Goal: Check status: Check status

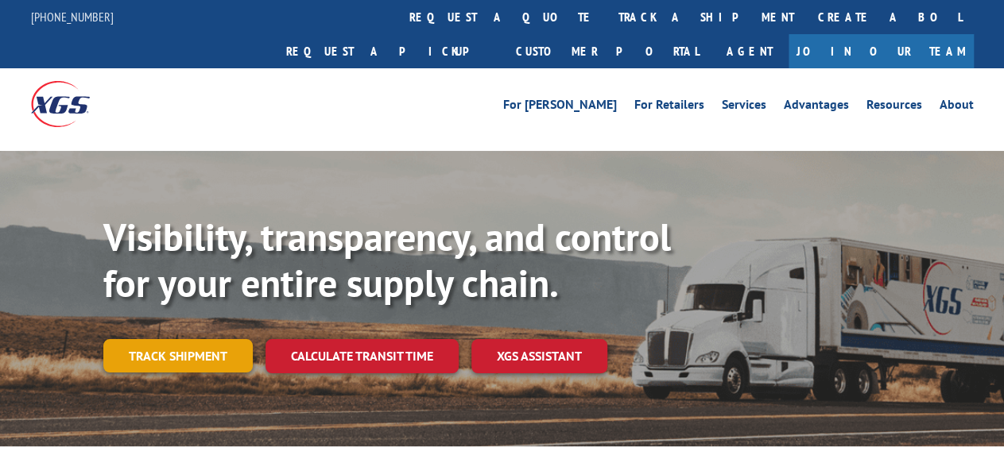
click at [225, 339] on link "Track shipment" at bounding box center [177, 355] width 149 height 33
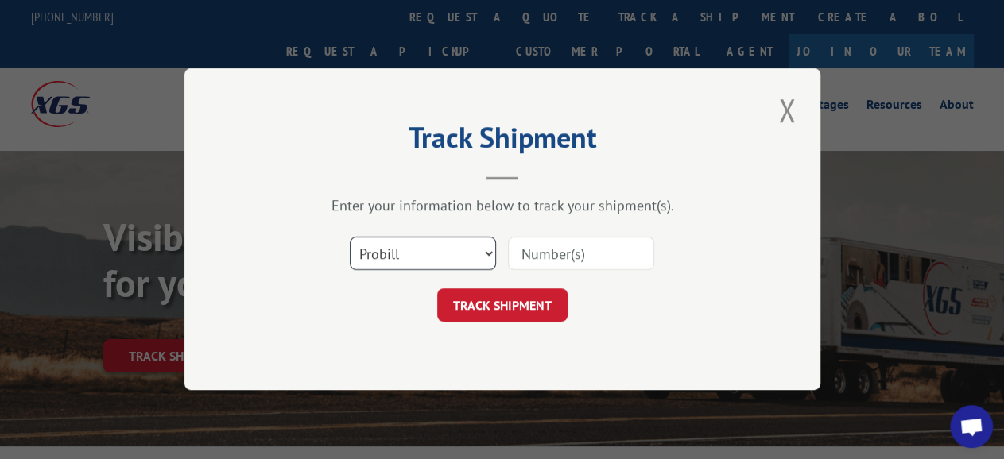
click at [350, 238] on select "Select category... Probill BOL PO" at bounding box center [423, 254] width 146 height 33
click option "Probill" at bounding box center [0, 0] width 0 height 0
click at [589, 251] on input at bounding box center [581, 254] width 146 height 33
paste input "7302025"
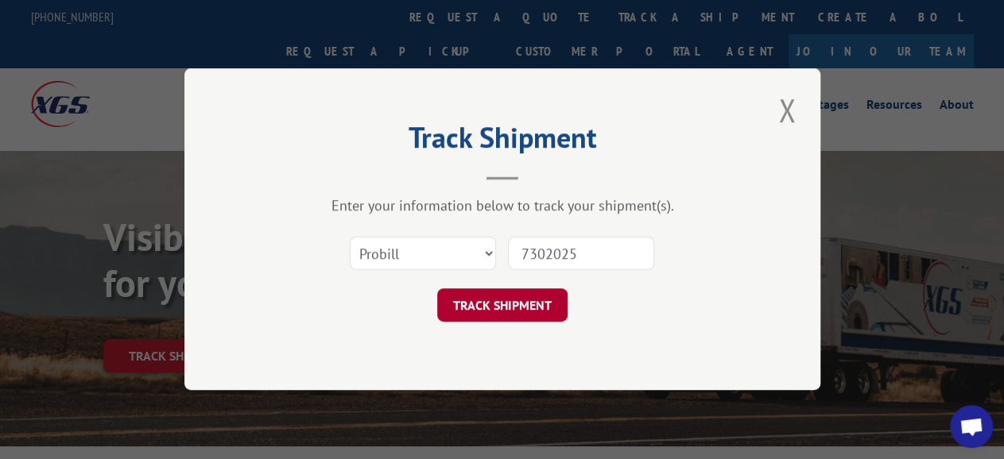
type input "7302025"
click at [551, 299] on button "TRACK SHIPMENT" at bounding box center [502, 305] width 130 height 33
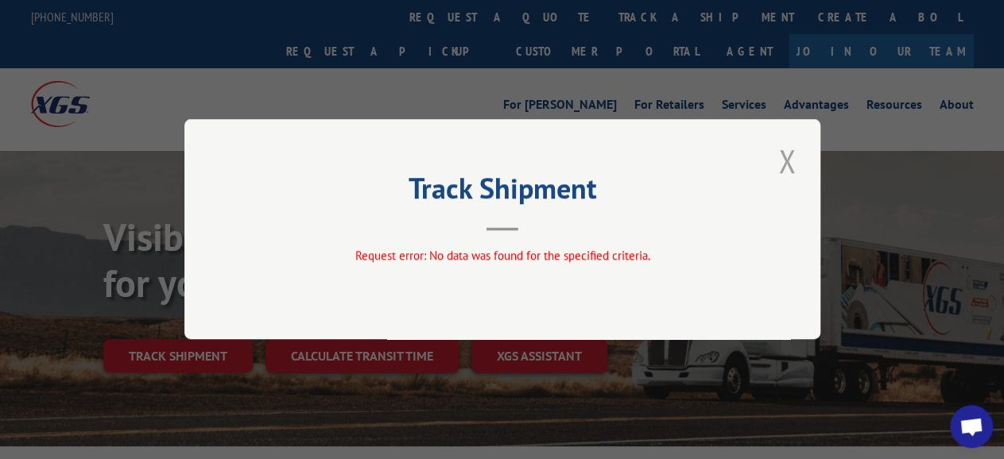
click at [789, 158] on button "Close modal" at bounding box center [786, 161] width 27 height 44
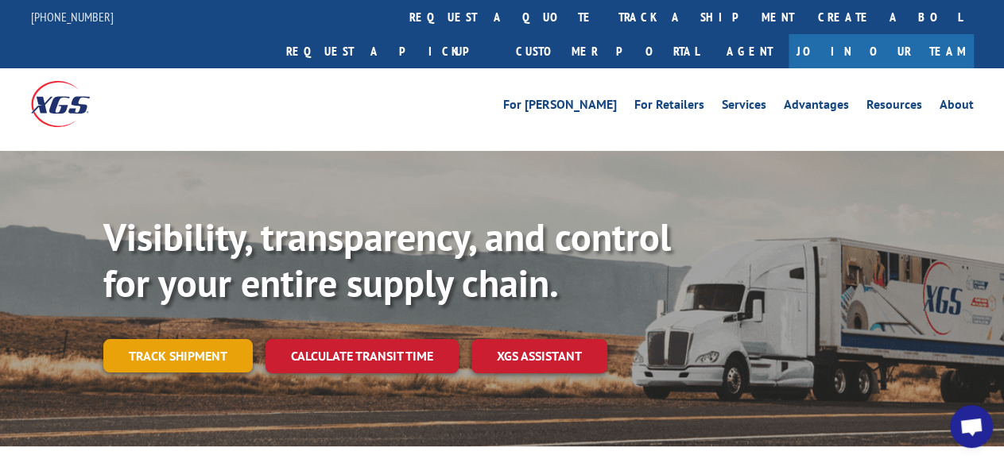
click at [192, 339] on link "Track shipment" at bounding box center [177, 355] width 149 height 33
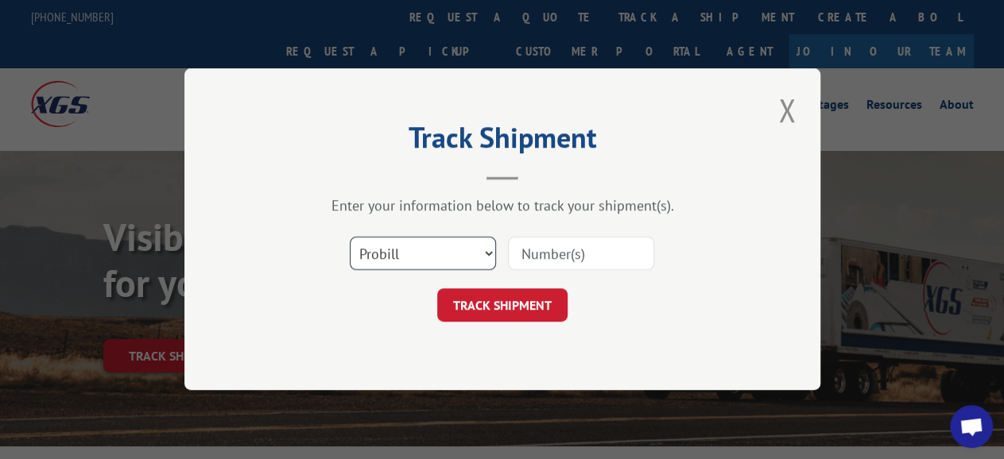
click at [350, 238] on select "Select category... Probill BOL PO" at bounding box center [423, 254] width 146 height 33
select select "bol"
click option "BOL" at bounding box center [0, 0] width 0 height 0
click at [547, 258] on input at bounding box center [581, 254] width 146 height 33
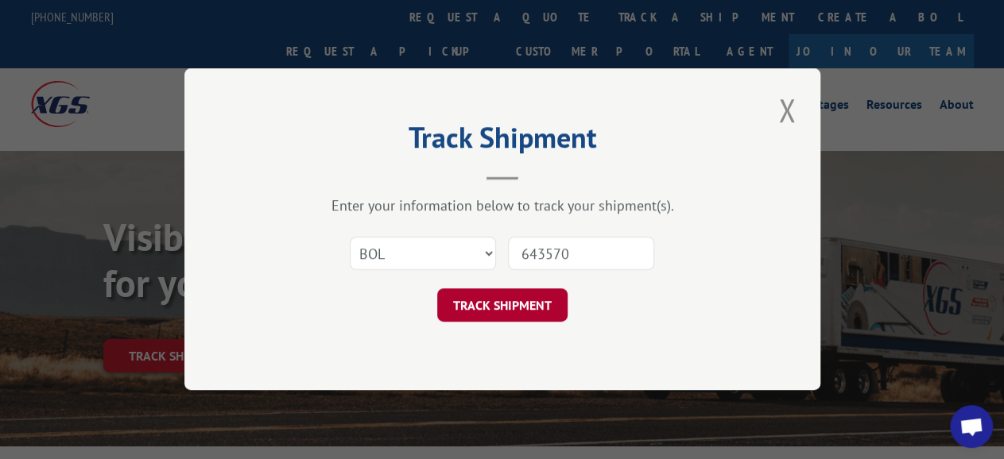
type input "643570"
click at [521, 309] on button "TRACK SHIPMENT" at bounding box center [502, 305] width 130 height 33
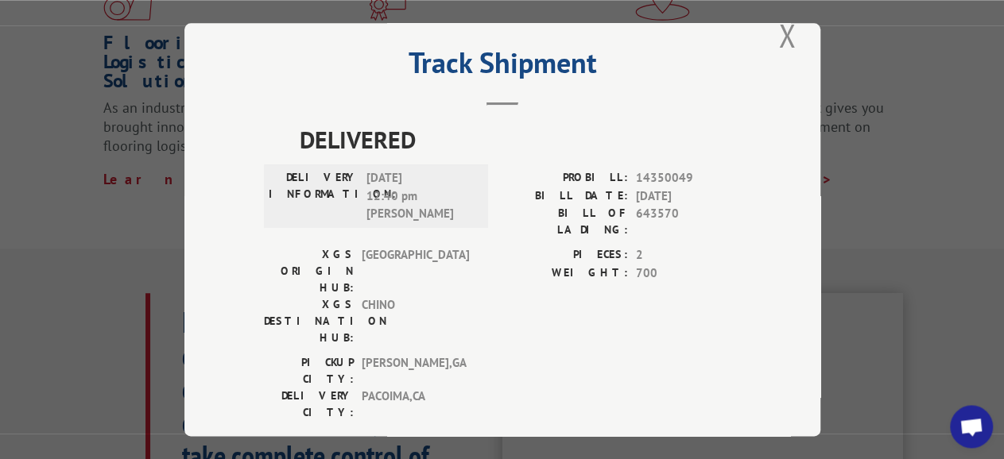
scroll to position [744, 0]
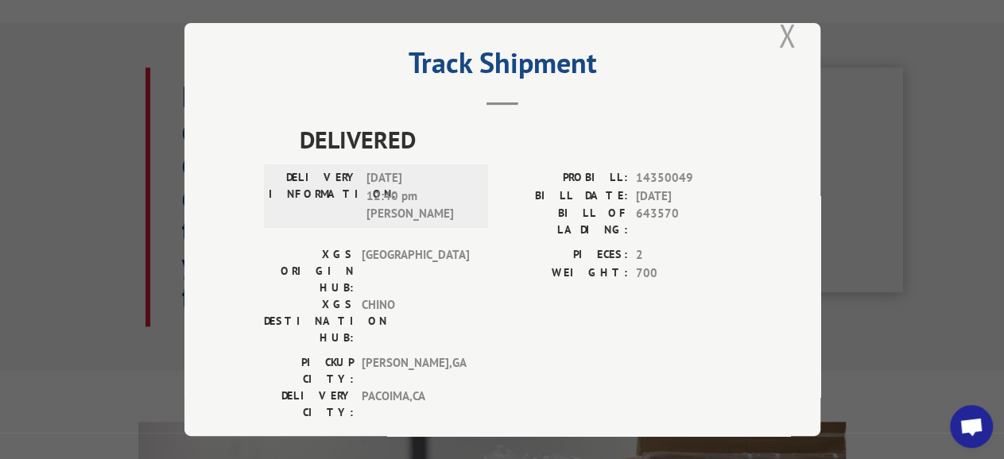
click at [776, 33] on button "Close modal" at bounding box center [786, 36] width 27 height 44
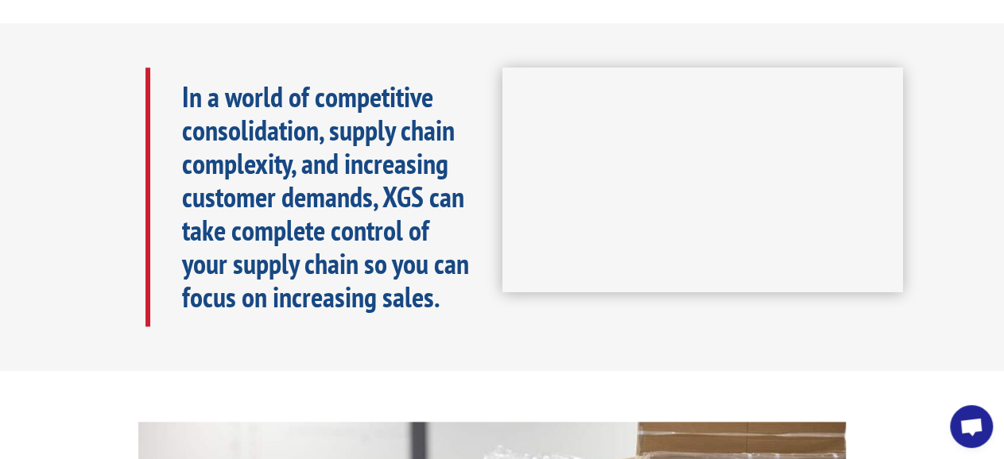
scroll to position [91, 0]
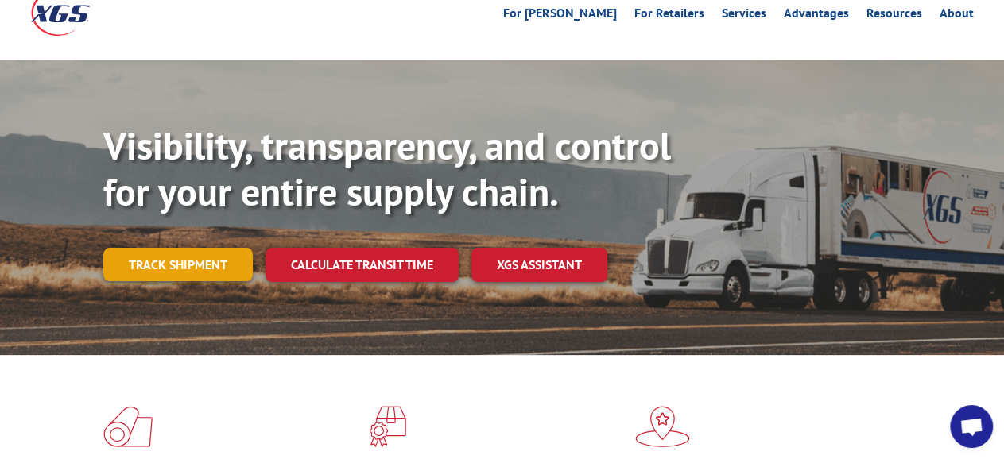
click at [220, 248] on link "Track shipment" at bounding box center [177, 264] width 149 height 33
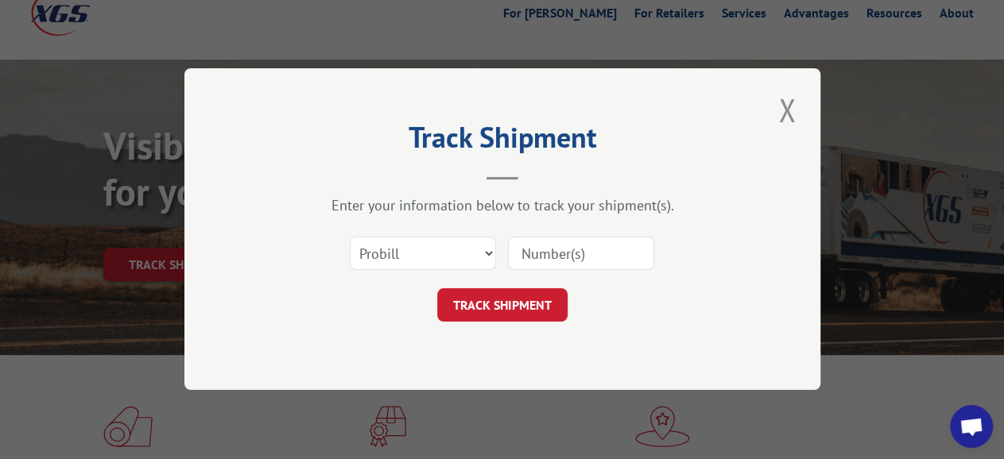
scroll to position [0, 0]
click at [350, 238] on select "Select category... Probill BOL PO" at bounding box center [423, 254] width 146 height 33
select select "bol"
click option "BOL" at bounding box center [0, 0] width 0 height 0
click at [560, 262] on input at bounding box center [581, 254] width 146 height 33
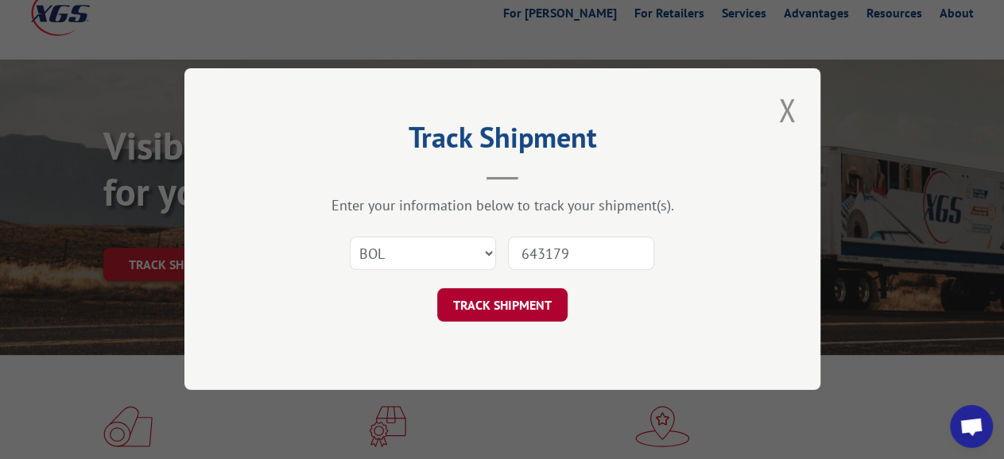
type input "643179"
click at [539, 295] on button "TRACK SHIPMENT" at bounding box center [502, 305] width 130 height 33
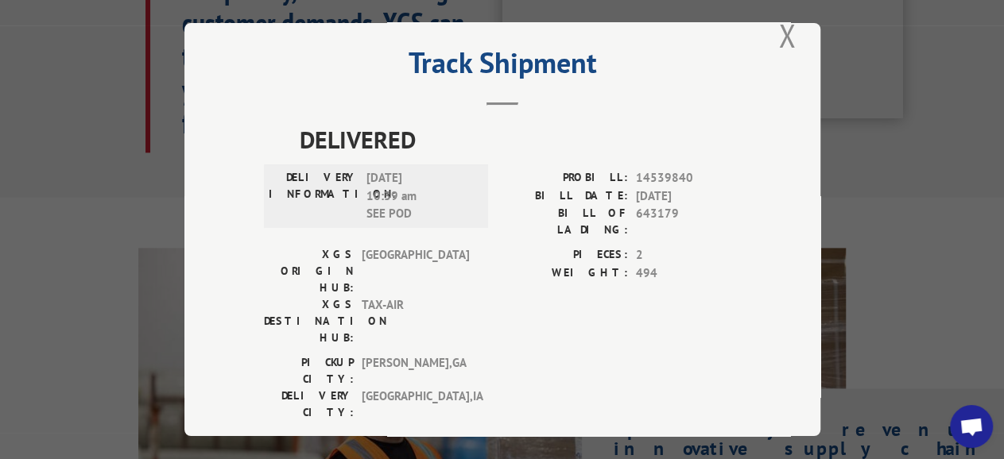
scroll to position [1249, 0]
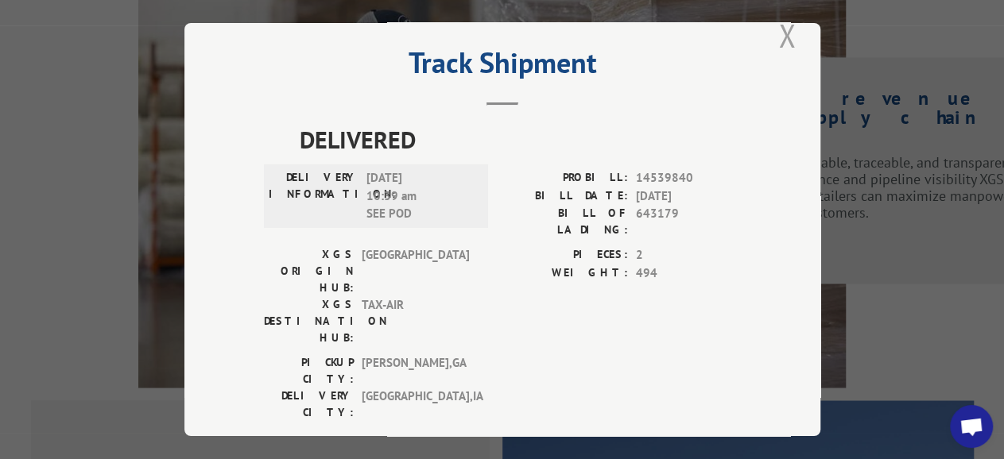
click at [780, 30] on button "Close modal" at bounding box center [786, 36] width 27 height 44
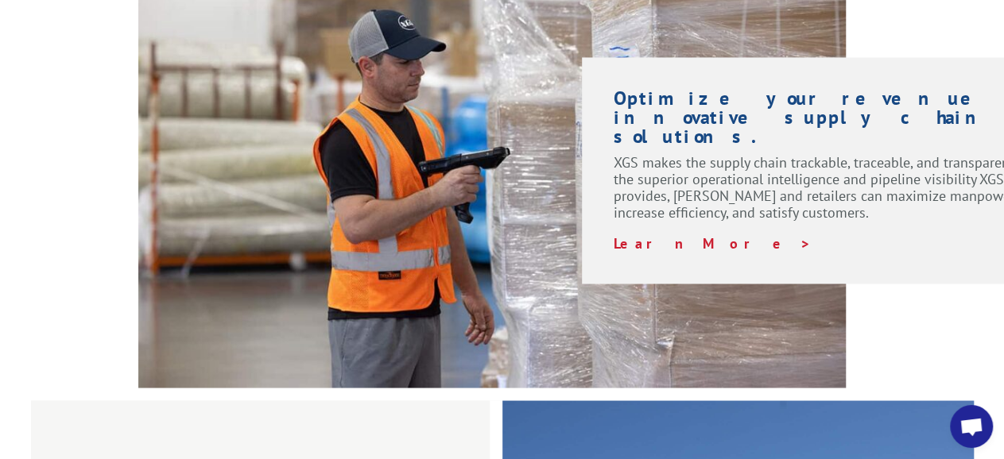
scroll to position [91, 0]
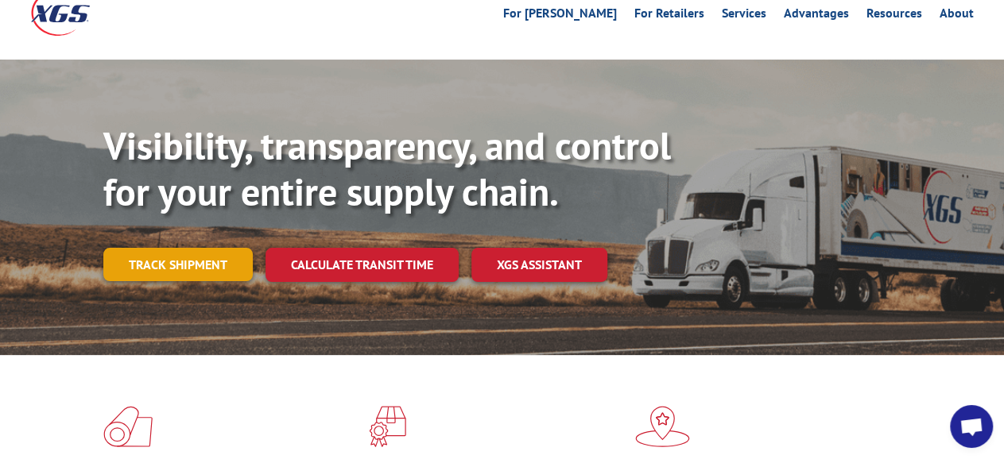
click at [209, 248] on link "Track shipment" at bounding box center [177, 264] width 149 height 33
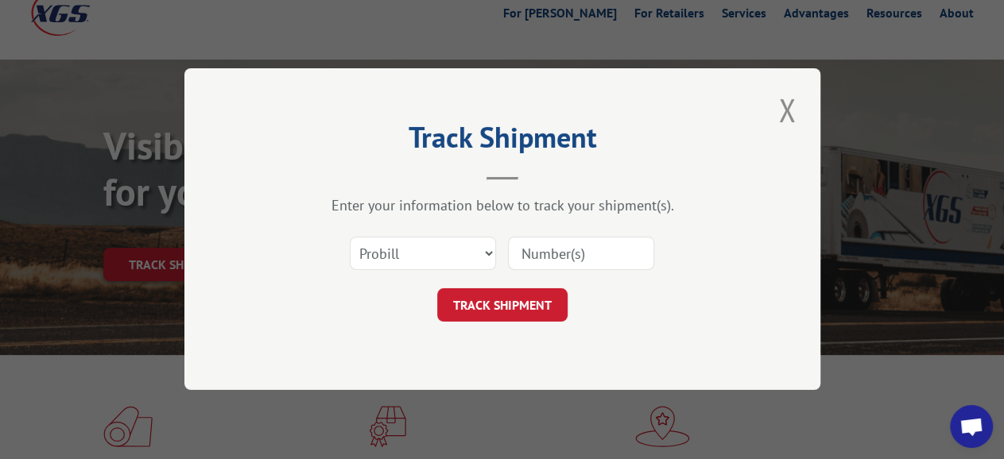
scroll to position [0, 0]
click at [350, 238] on select "Select category... Probill BOL PO" at bounding box center [423, 254] width 146 height 33
select select "bol"
click option "BOL" at bounding box center [0, 0] width 0 height 0
click at [564, 261] on input at bounding box center [581, 254] width 146 height 33
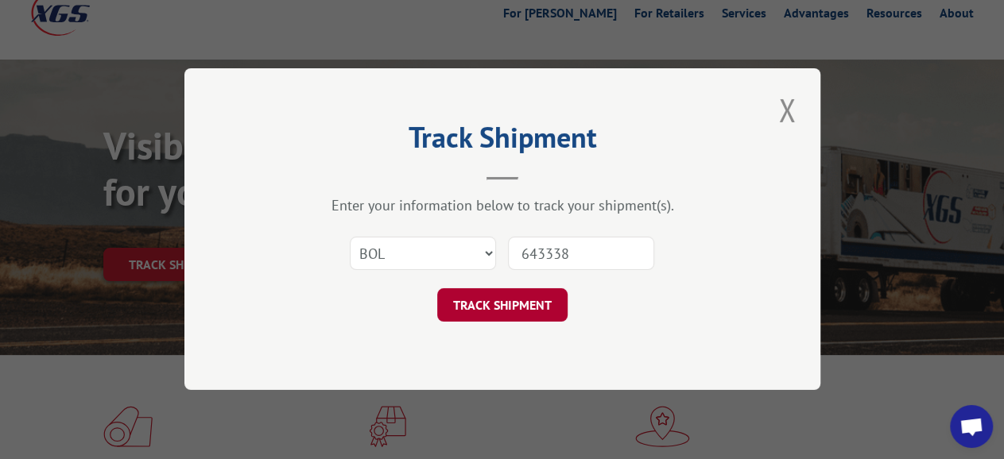
type input "643338"
click at [532, 309] on button "TRACK SHIPMENT" at bounding box center [502, 305] width 130 height 33
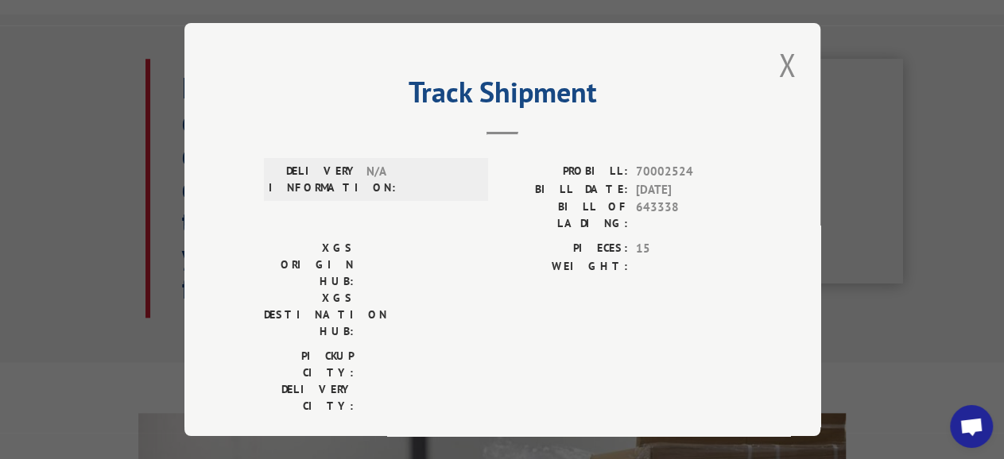
scroll to position [422, 0]
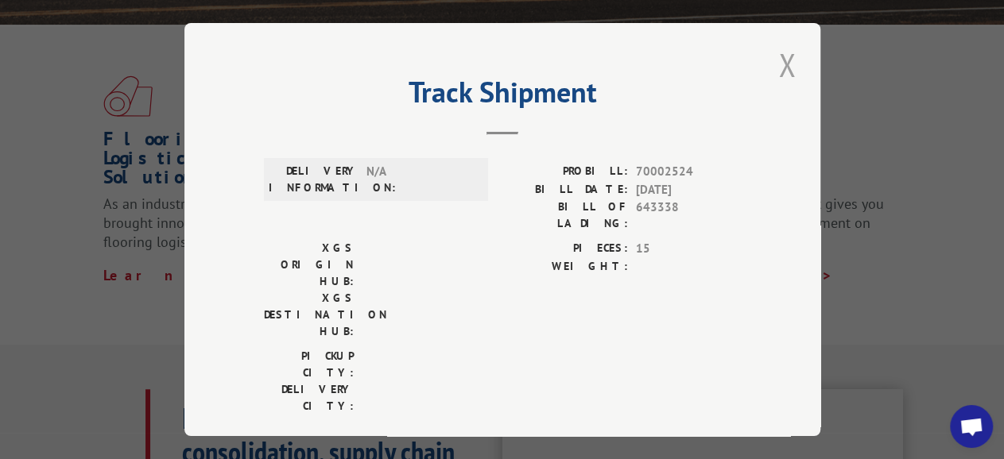
click at [773, 53] on button "Close modal" at bounding box center [786, 65] width 27 height 44
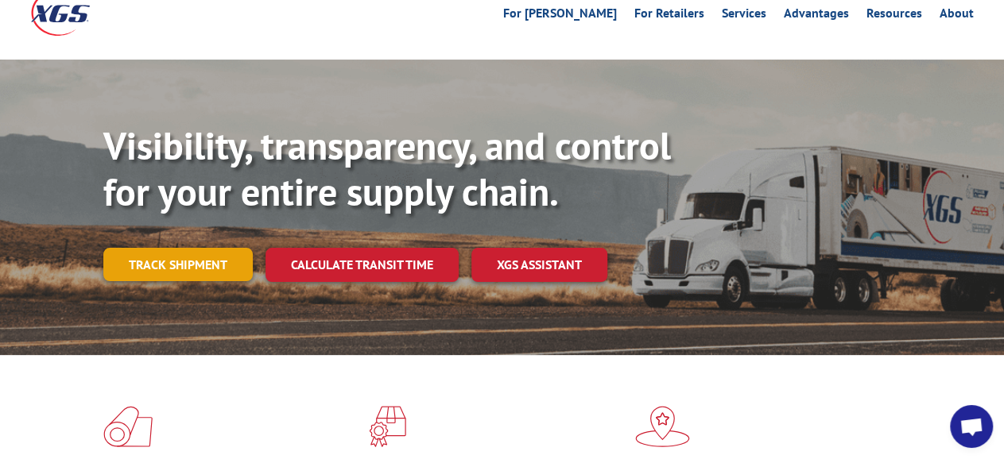
click at [195, 248] on link "Track shipment" at bounding box center [177, 264] width 149 height 33
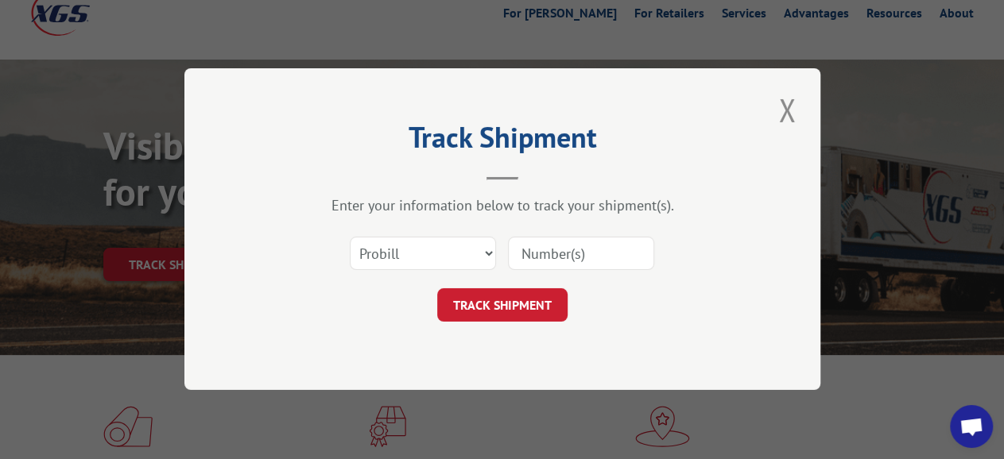
scroll to position [0, 0]
click at [350, 238] on select "Select category... Probill BOL PO" at bounding box center [423, 254] width 146 height 33
select select "bol"
click option "BOL" at bounding box center [0, 0] width 0 height 0
click at [543, 257] on input at bounding box center [581, 254] width 146 height 33
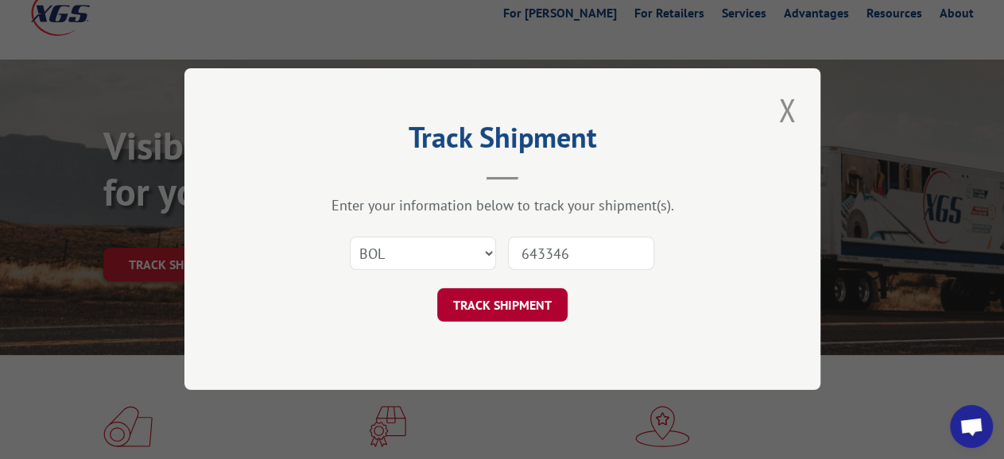
type input "643346"
click at [529, 301] on button "TRACK SHIPMENT" at bounding box center [502, 305] width 130 height 33
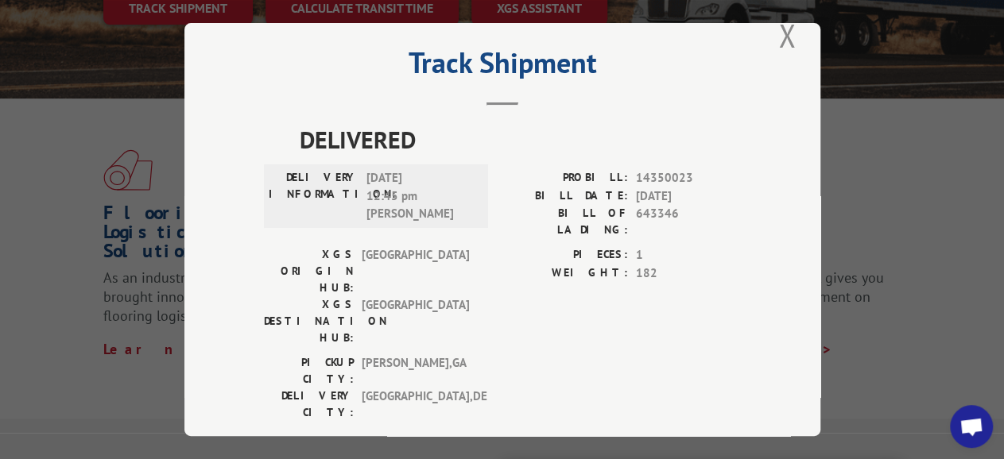
scroll to position [339, 0]
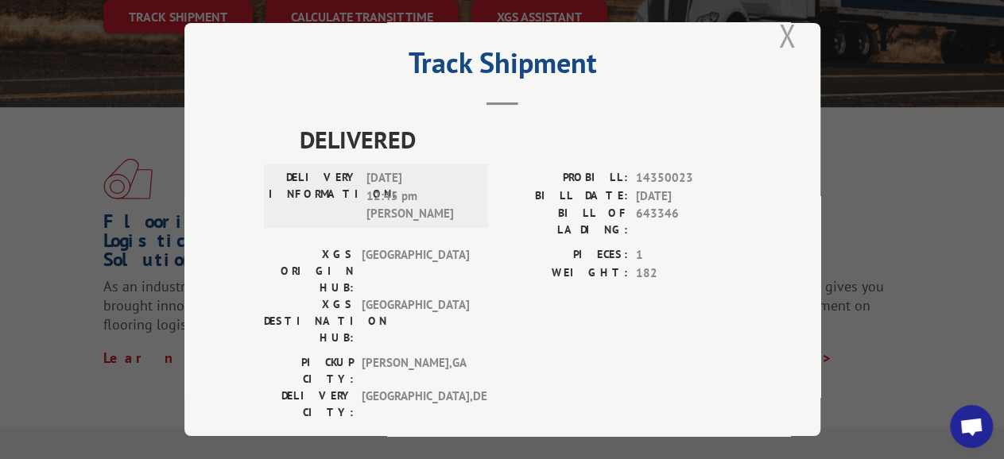
click at [780, 28] on button "Close modal" at bounding box center [786, 36] width 27 height 44
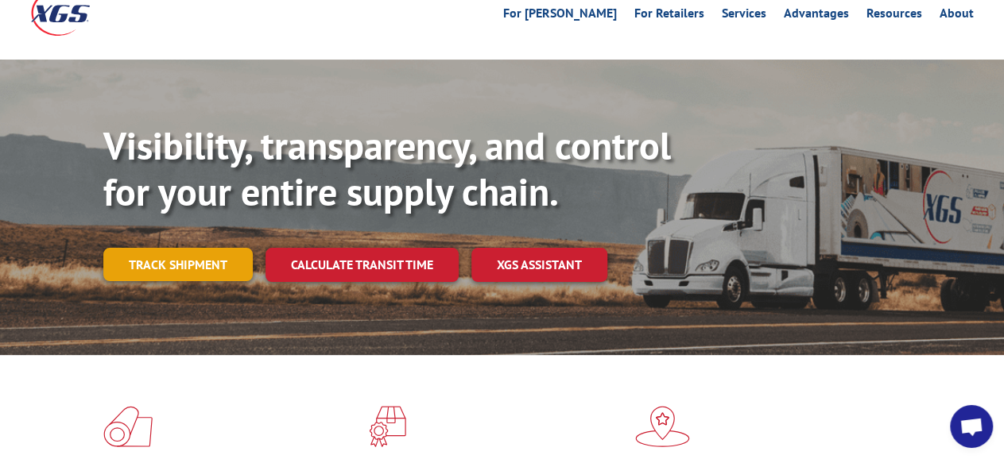
click at [169, 248] on link "Track shipment" at bounding box center [177, 264] width 149 height 33
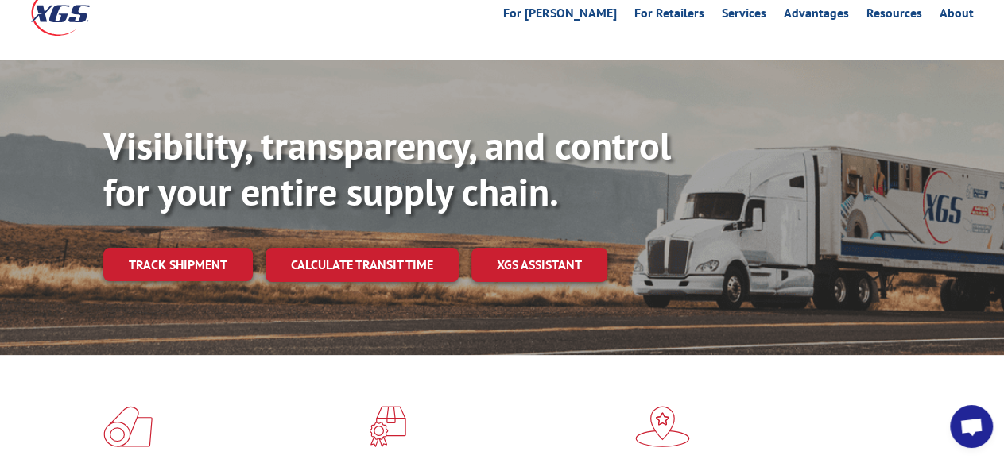
scroll to position [0, 0]
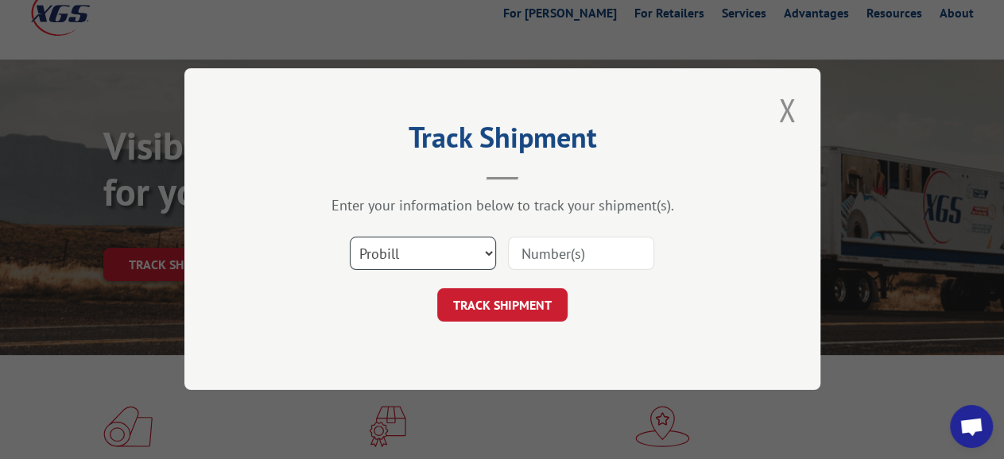
click at [350, 238] on select "Select category... Probill BOL PO" at bounding box center [423, 254] width 146 height 33
select select "bol"
click option "BOL" at bounding box center [0, 0] width 0 height 0
click at [570, 250] on input at bounding box center [581, 254] width 146 height 33
type input "643400"
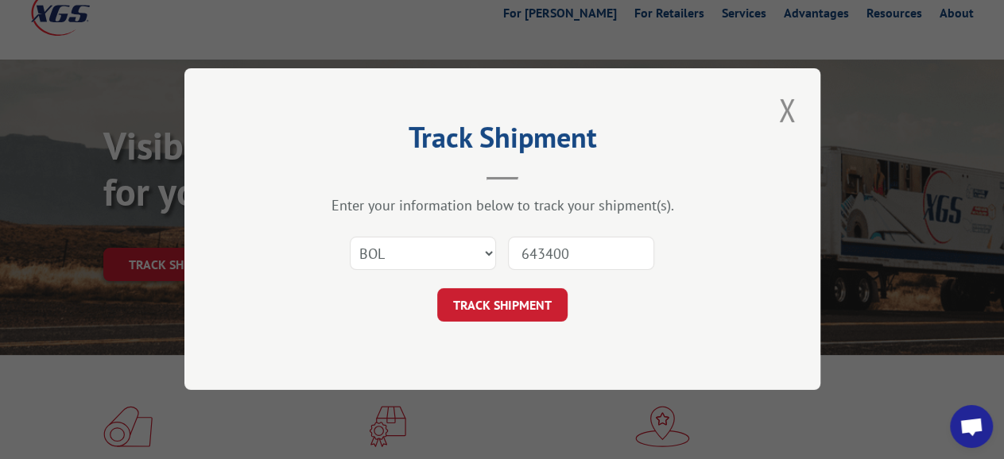
click button "TRACK SHIPMENT" at bounding box center [502, 305] width 130 height 33
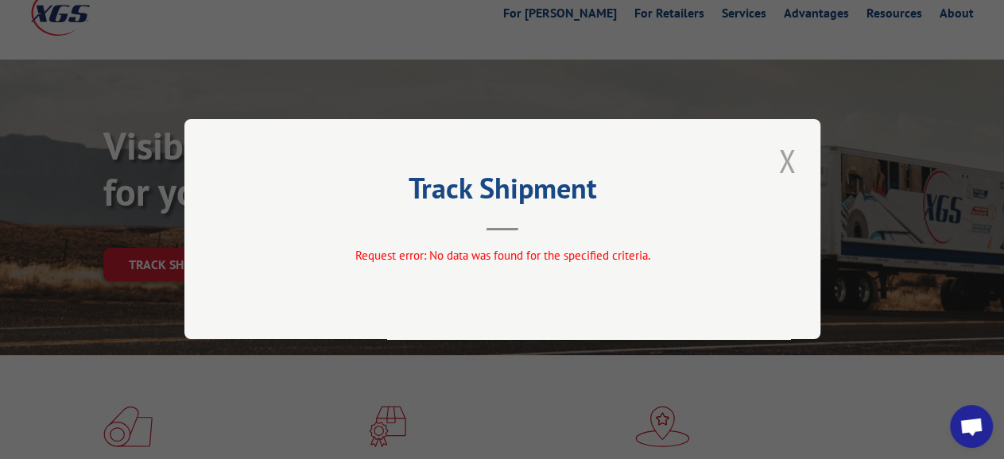
click at [796, 166] on button "Close modal" at bounding box center [786, 161] width 27 height 44
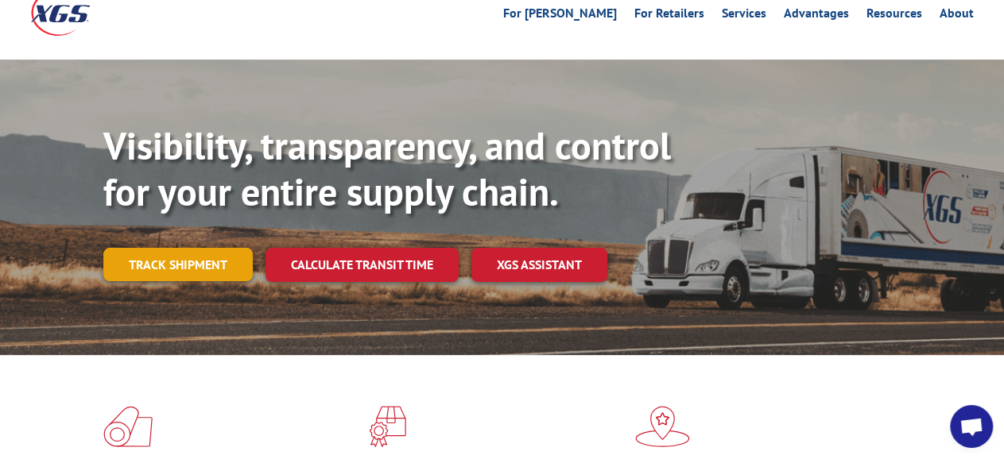
click at [200, 248] on link "Track shipment" at bounding box center [177, 264] width 149 height 33
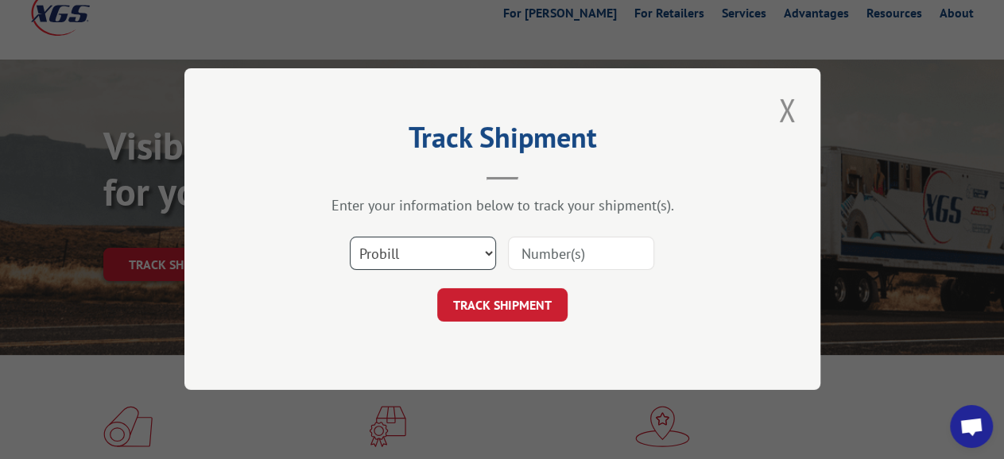
click at [350, 238] on select "Select category... Probill BOL PO" at bounding box center [423, 254] width 146 height 33
select select "bol"
click option "BOL" at bounding box center [0, 0] width 0 height 0
click at [567, 258] on input at bounding box center [581, 254] width 146 height 33
type input "7"
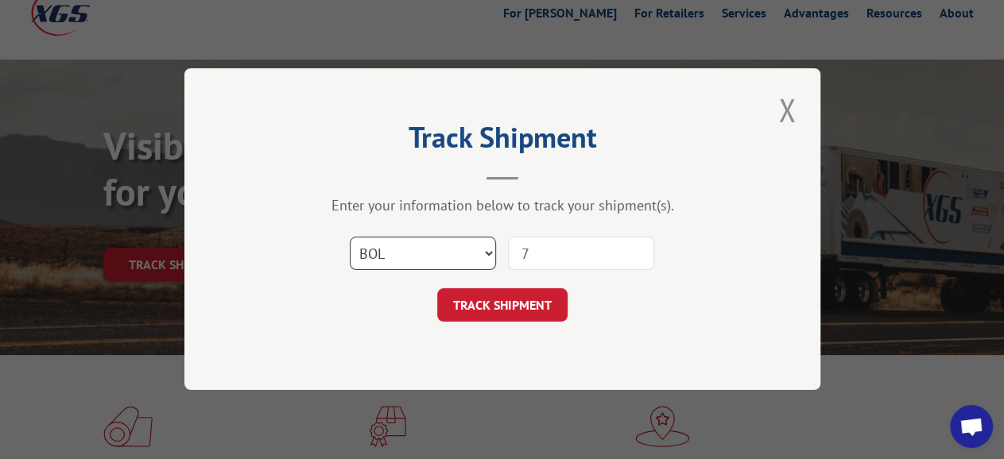
click at [350, 238] on select "Select category... Probill BOL PO" at bounding box center [423, 254] width 146 height 33
select select "probill"
click option "Probill" at bounding box center [0, 0] width 0 height 0
click at [539, 256] on input "7" at bounding box center [581, 254] width 146 height 33
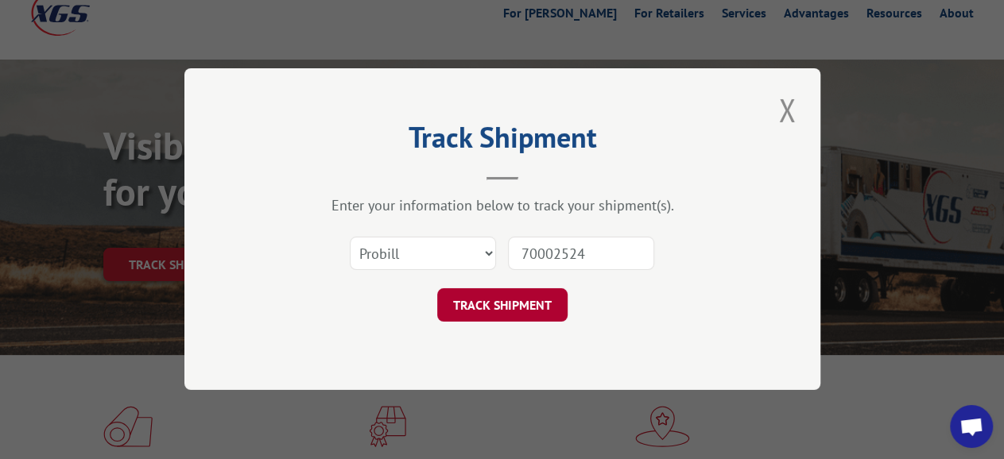
type input "70002524"
click at [543, 308] on button "TRACK SHIPMENT" at bounding box center [502, 305] width 130 height 33
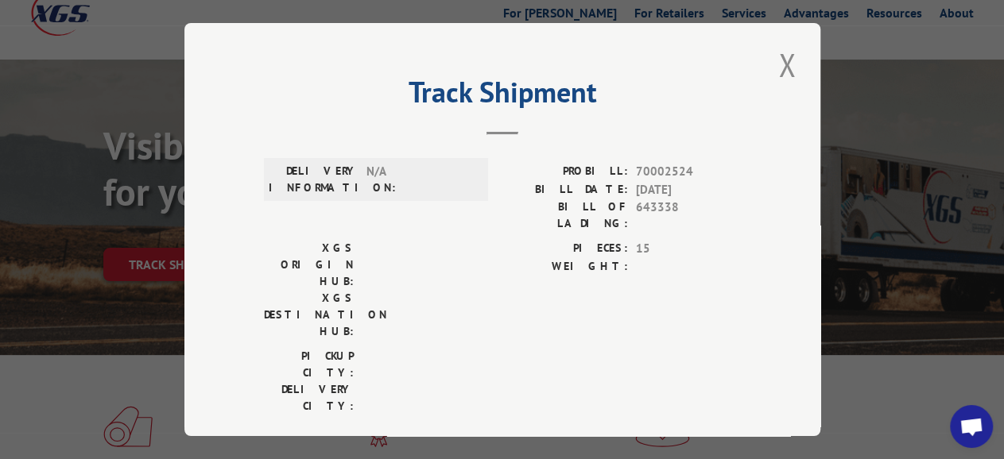
click at [786, 60] on div "Track Shipment DELIVERY INFORMATION: N/A PROBILL: 70002524 BILL DATE: [DATE] BI…" at bounding box center [502, 229] width 636 height 413
click at [776, 60] on button "Close modal" at bounding box center [786, 65] width 27 height 44
